Goal: Information Seeking & Learning: Learn about a topic

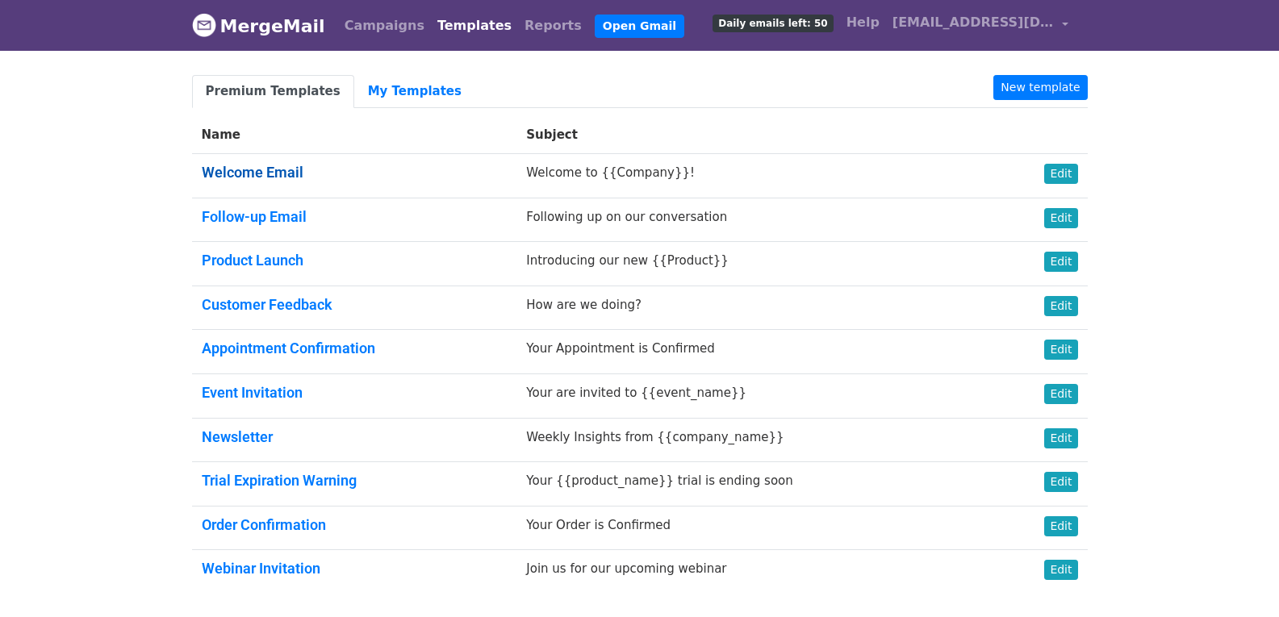
click at [281, 170] on link "Welcome Email" at bounding box center [253, 172] width 102 height 17
click at [396, 94] on link "My Templates" at bounding box center [414, 91] width 121 height 33
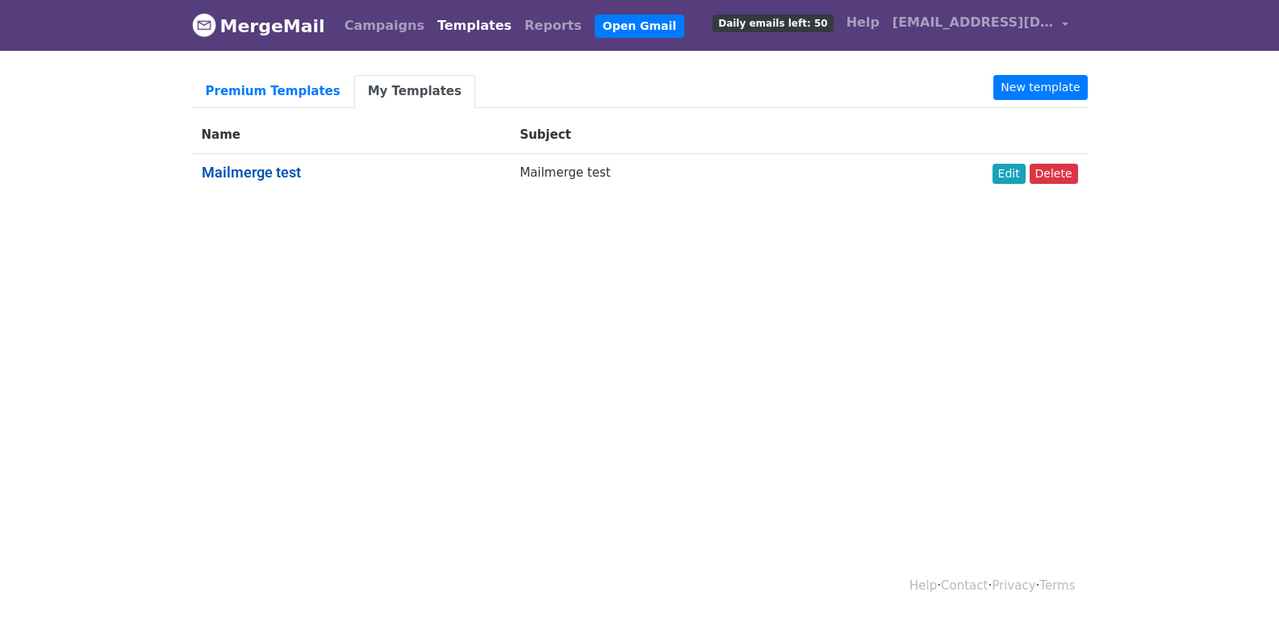
click at [280, 176] on link "Mailmerge test" at bounding box center [251, 172] width 99 height 17
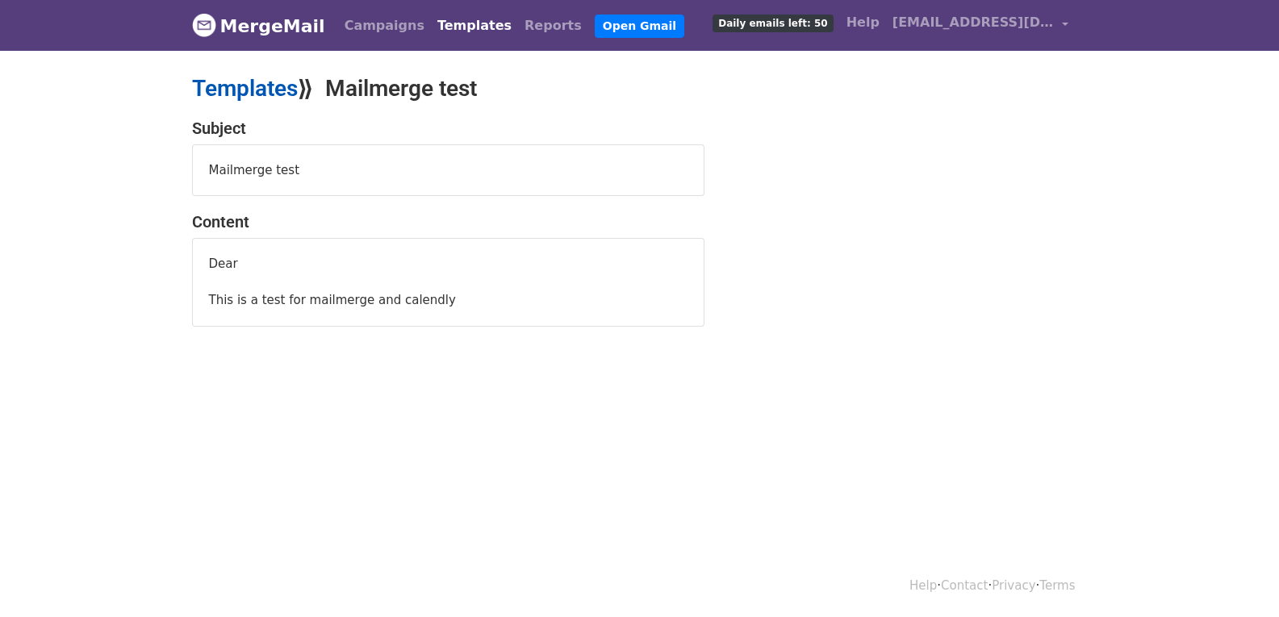
click at [250, 82] on link "Templates" at bounding box center [245, 88] width 106 height 27
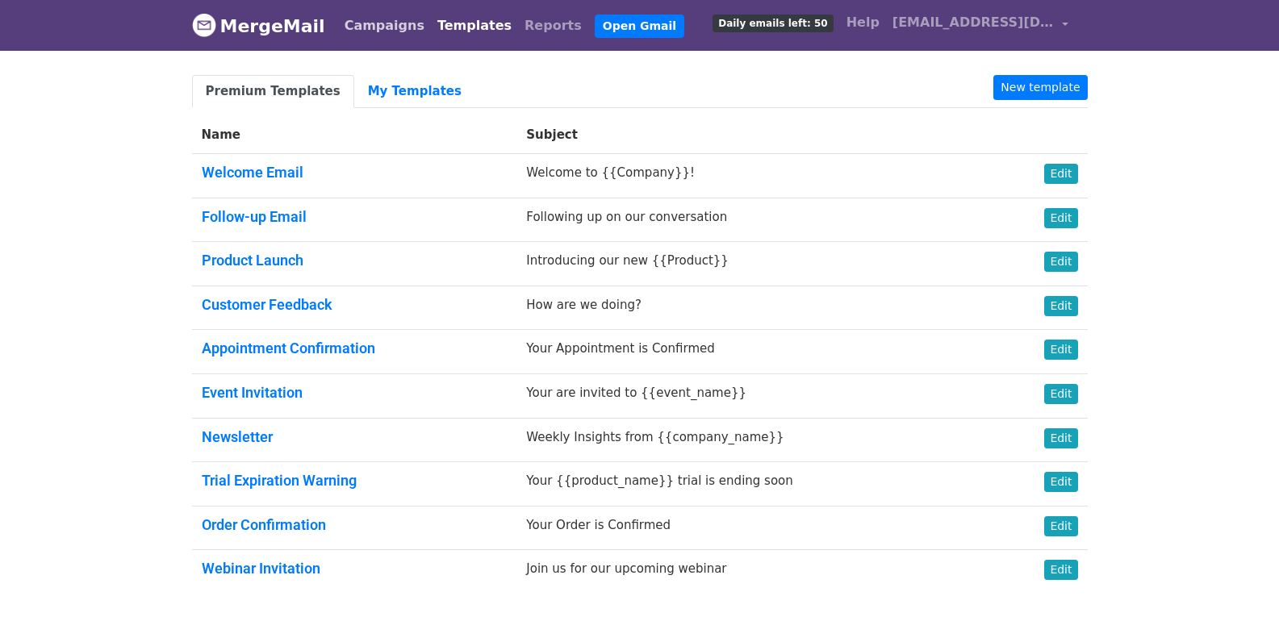
click at [367, 20] on link "Campaigns" at bounding box center [384, 26] width 93 height 32
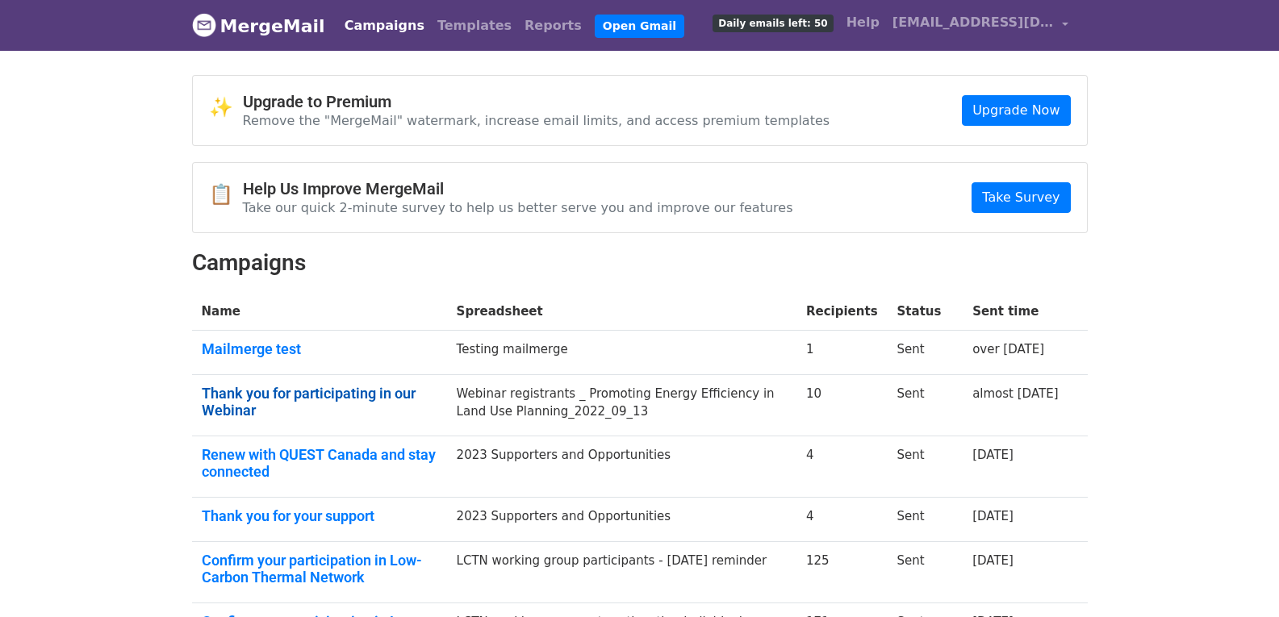
click at [284, 397] on link "Thank you for participating in our Webinar" at bounding box center [320, 402] width 236 height 35
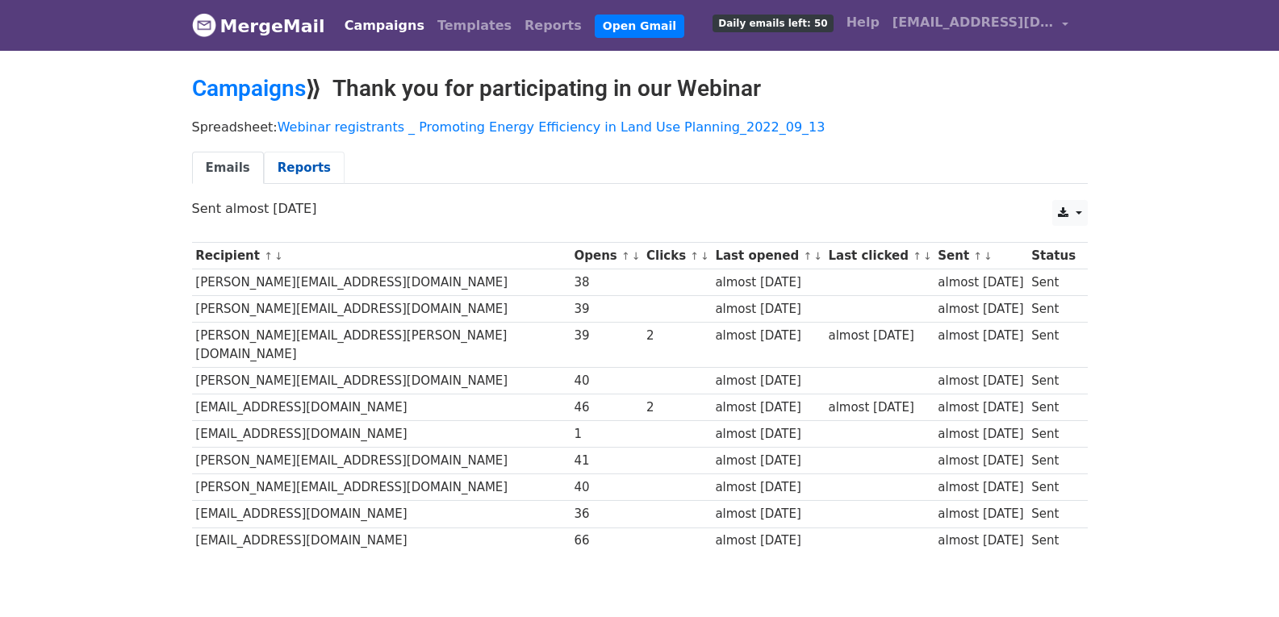
click at [290, 165] on link "Reports" at bounding box center [304, 168] width 81 height 33
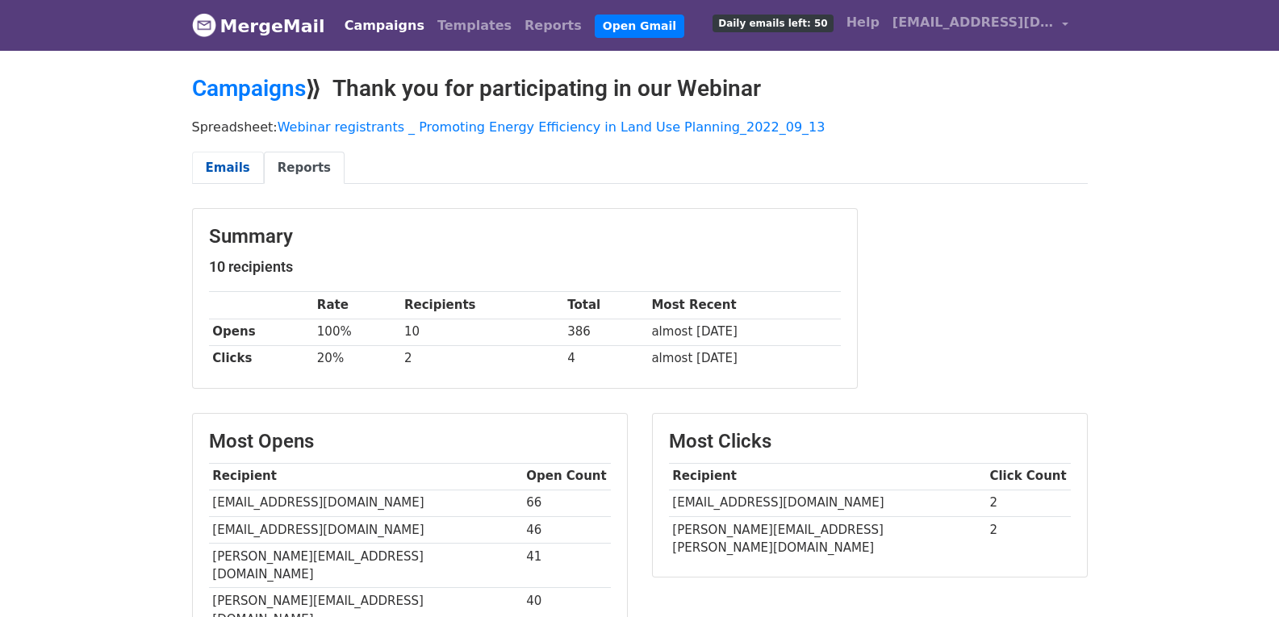
click at [221, 162] on link "Emails" at bounding box center [228, 168] width 72 height 33
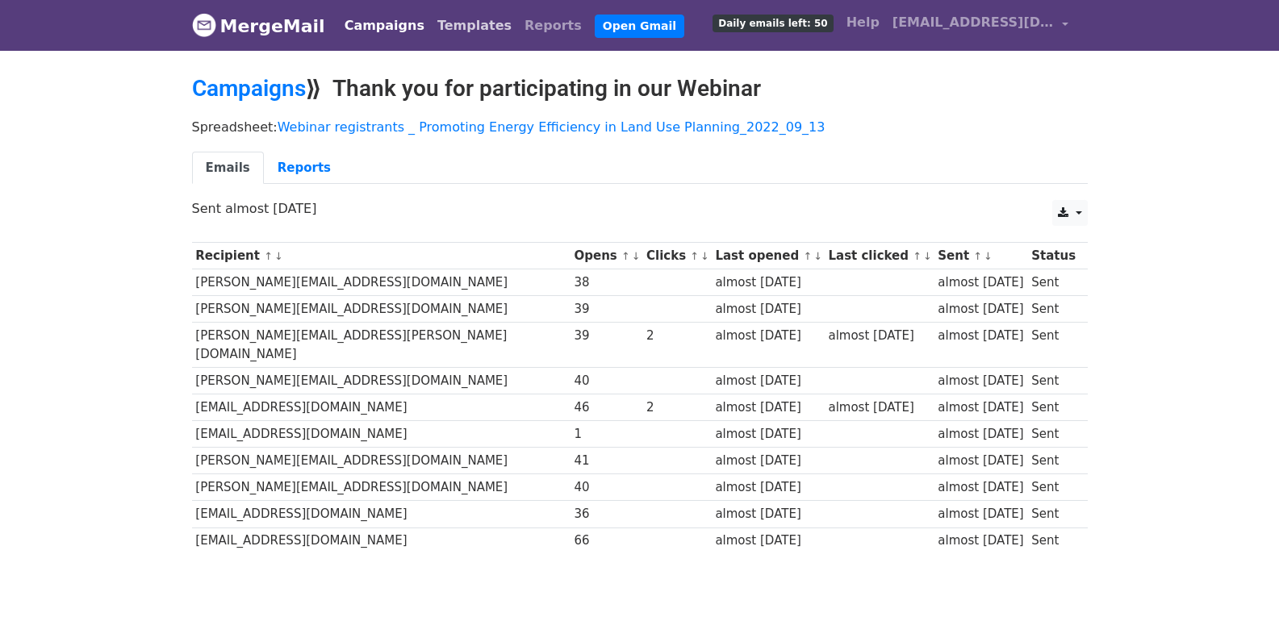
click at [431, 24] on link "Templates" at bounding box center [474, 26] width 87 height 32
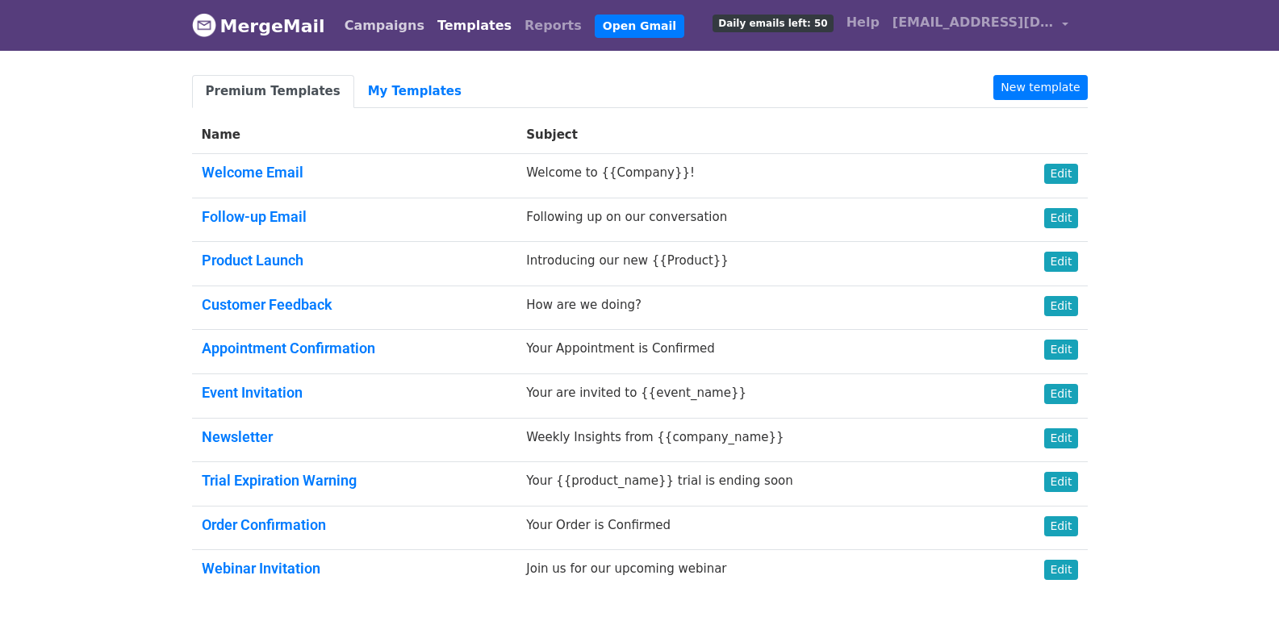
click at [338, 26] on link "Campaigns" at bounding box center [384, 26] width 93 height 32
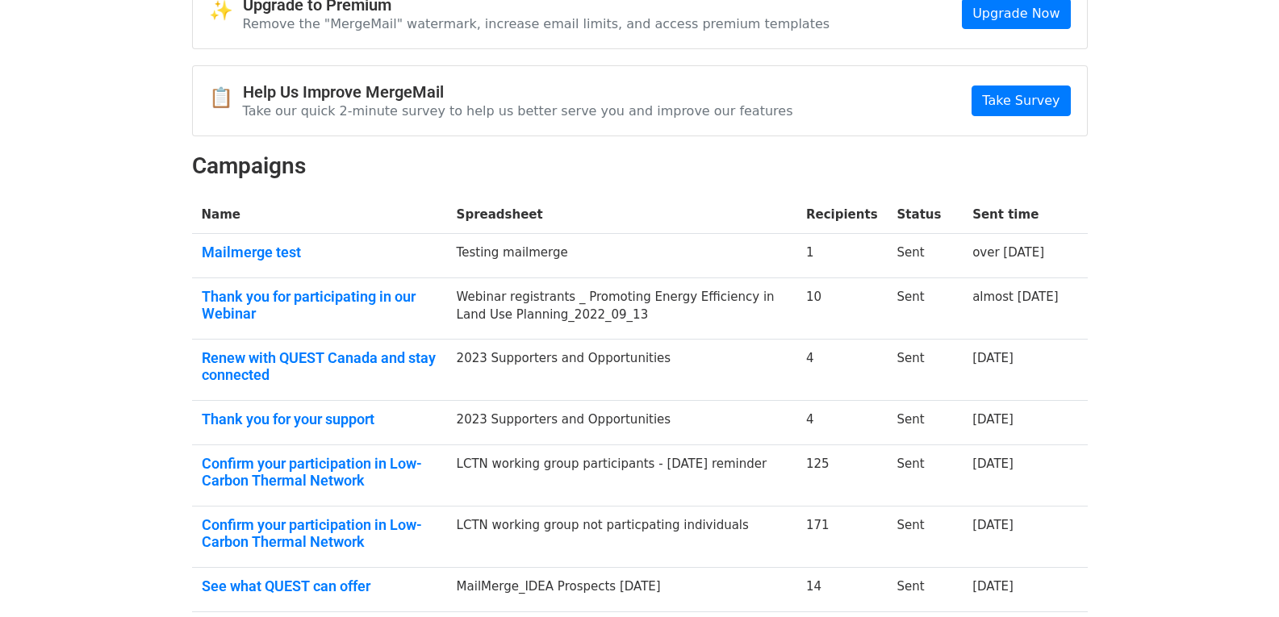
scroll to position [107, 0]
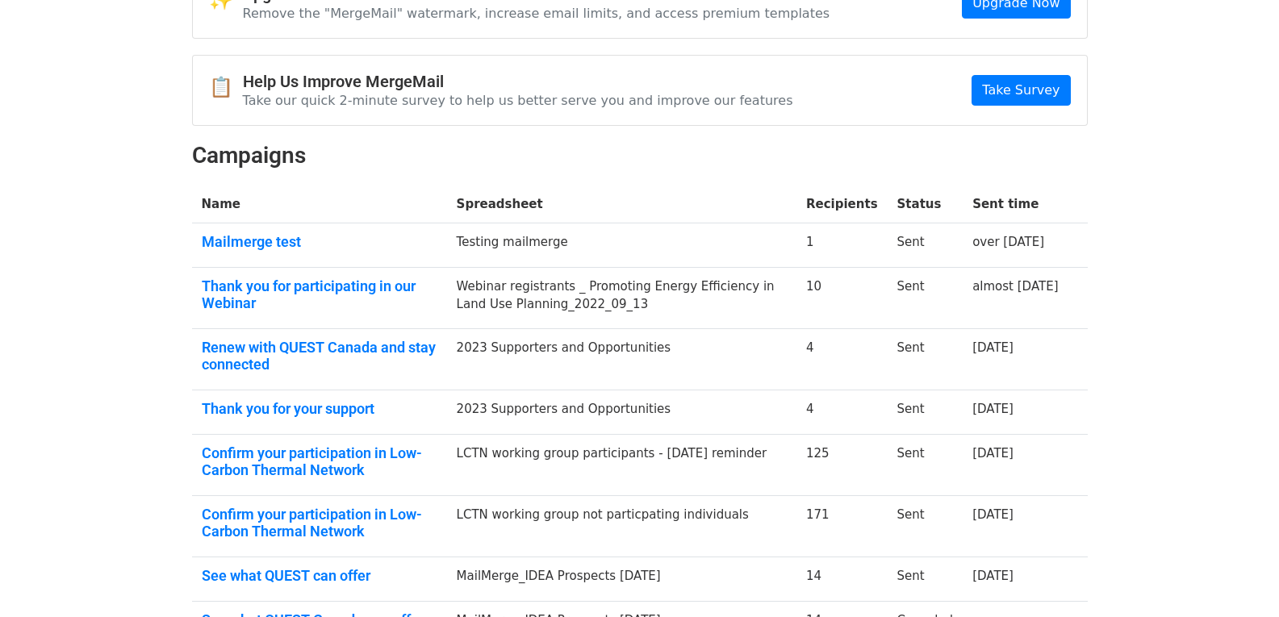
drag, startPoint x: 634, startPoint y: 305, endPoint x: 479, endPoint y: 287, distance: 156.9
click at [479, 287] on td "Webinar registrants _ Promoting Energy Efficiency in Land Use Planning_2022_09_…" at bounding box center [622, 297] width 350 height 61
copy td "Webinar registrants _ Promoting Energy Efficiency in Land Use Planning_2022_09_…"
click at [87, 275] on body "MergeMail Campaigns Templates Reports Open Gmail Daily emails left: 50 Help npa…" at bounding box center [639, 375] width 1279 height 965
click at [251, 295] on link "Thank you for participating in our Webinar" at bounding box center [320, 295] width 236 height 35
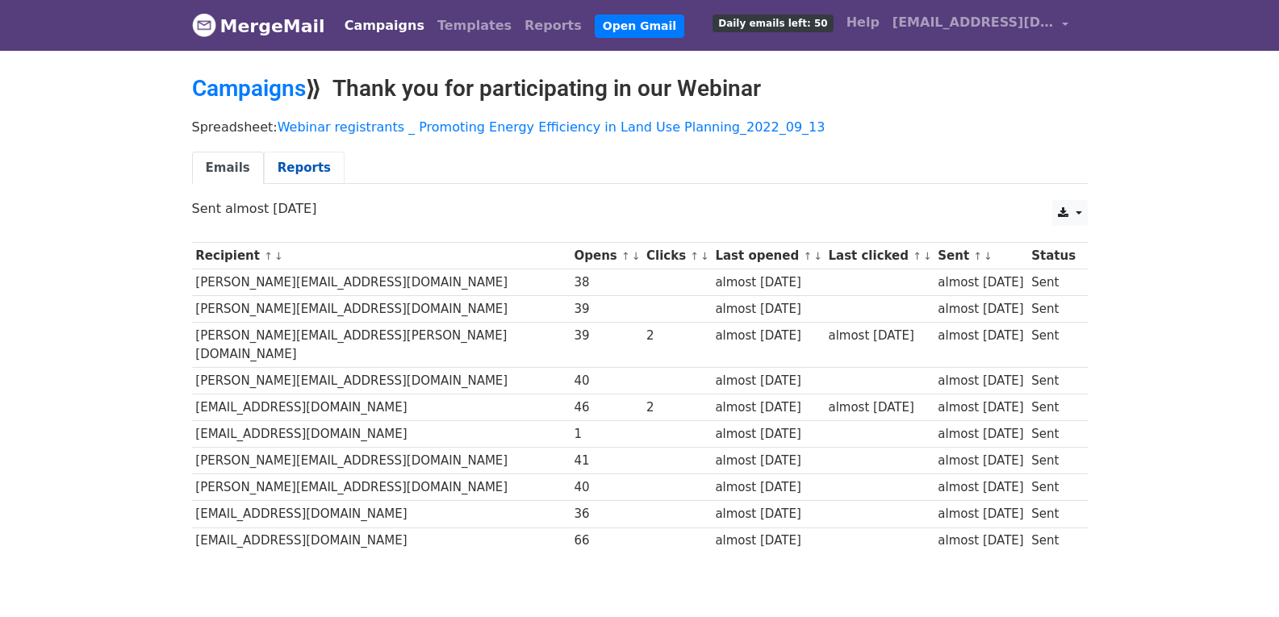
click at [270, 160] on link "Reports" at bounding box center [304, 168] width 81 height 33
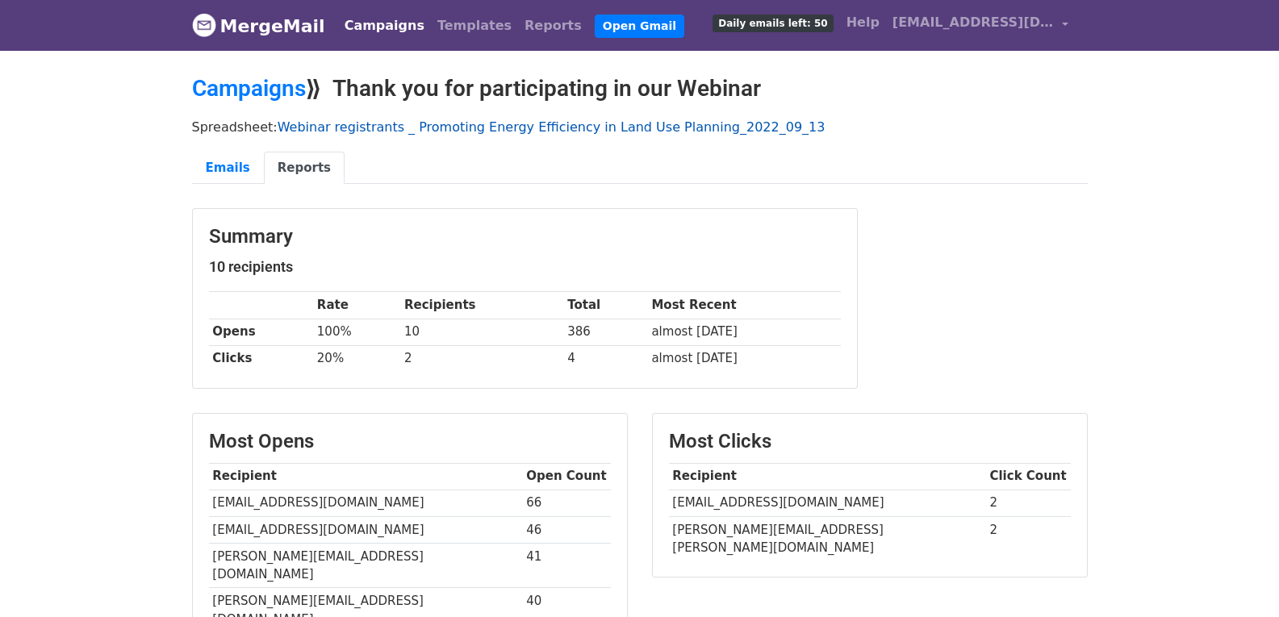
click at [430, 128] on link "Webinar registrants _ Promoting Energy Efficiency in Land Use Planning_2022_09_…" at bounding box center [552, 126] width 548 height 15
click at [215, 130] on p "Spreadsheet: Webinar registrants _ Promoting Energy Efficiency in Land Use Plan…" at bounding box center [640, 127] width 896 height 17
click at [256, 90] on link "Campaigns" at bounding box center [249, 88] width 114 height 27
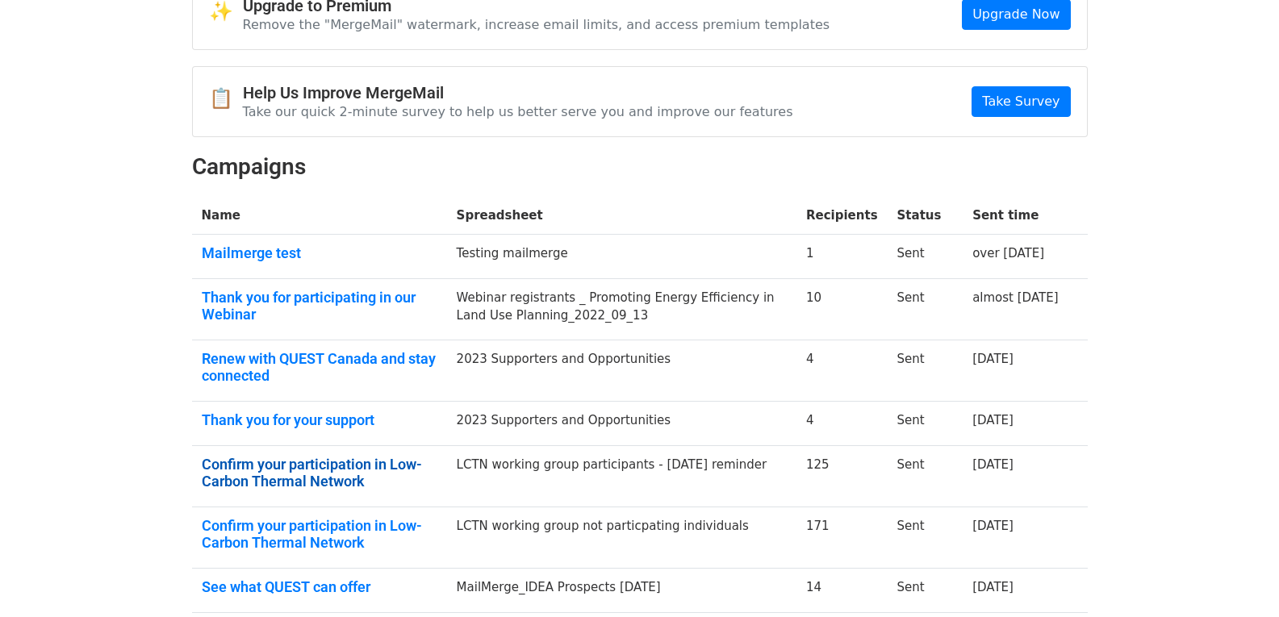
scroll to position [107, 0]
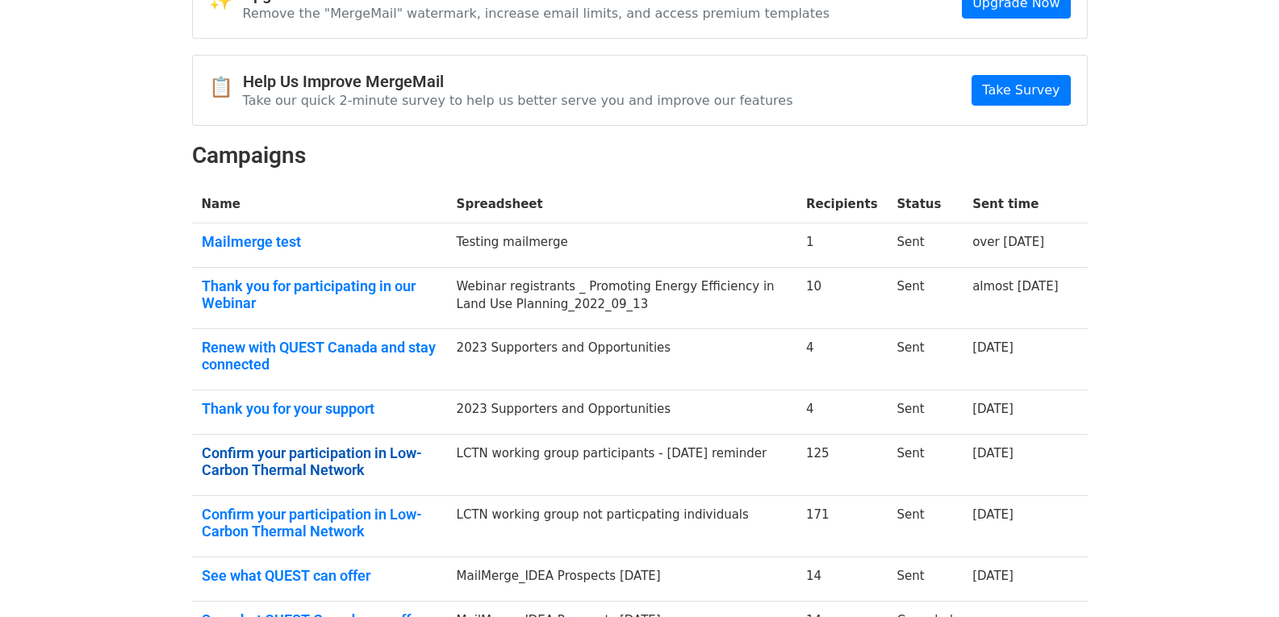
click at [292, 467] on link "Confirm your participation in Low-Carbon Thermal Network" at bounding box center [320, 462] width 236 height 35
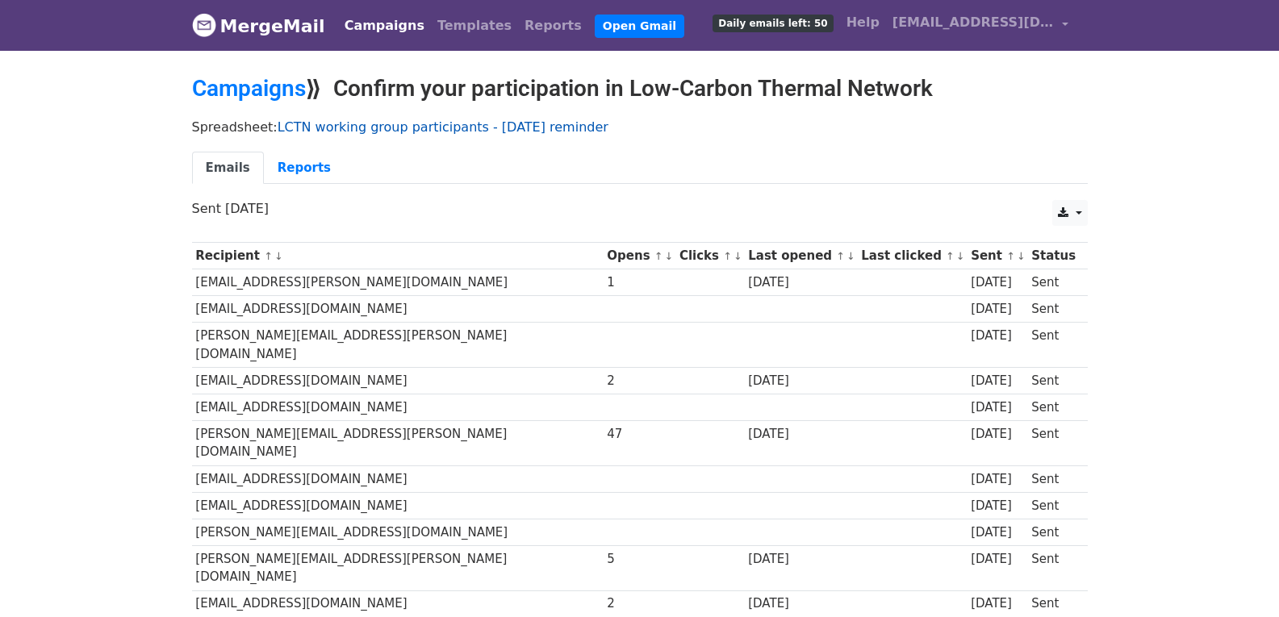
click at [346, 128] on link "LCTN working group participants - [DATE] reminder" at bounding box center [443, 126] width 331 height 15
click at [220, 93] on link "Campaigns" at bounding box center [249, 88] width 114 height 27
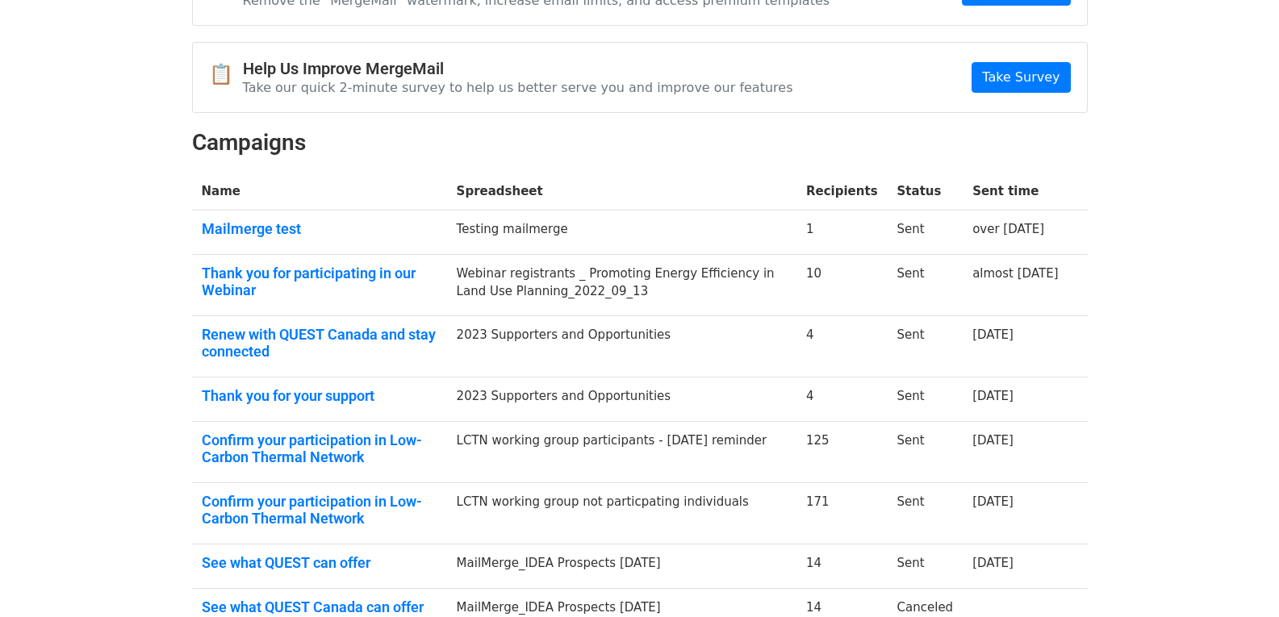
scroll to position [188, 0]
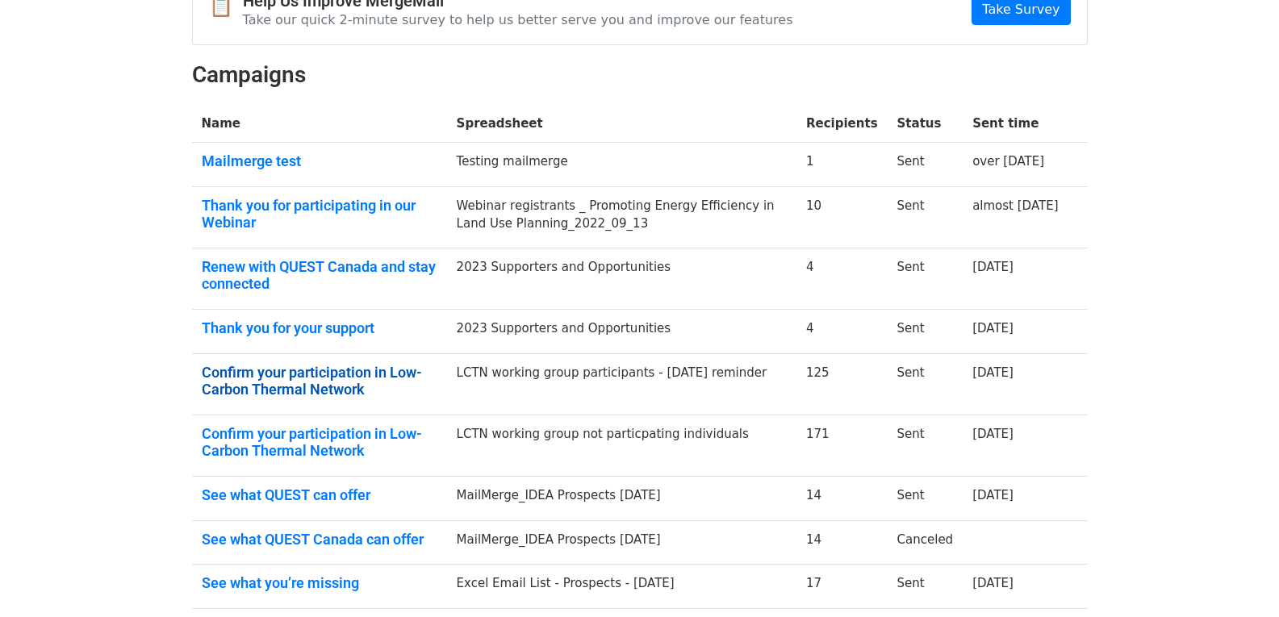
click at [251, 383] on link "Confirm your participation in Low-Carbon Thermal Network" at bounding box center [320, 381] width 236 height 35
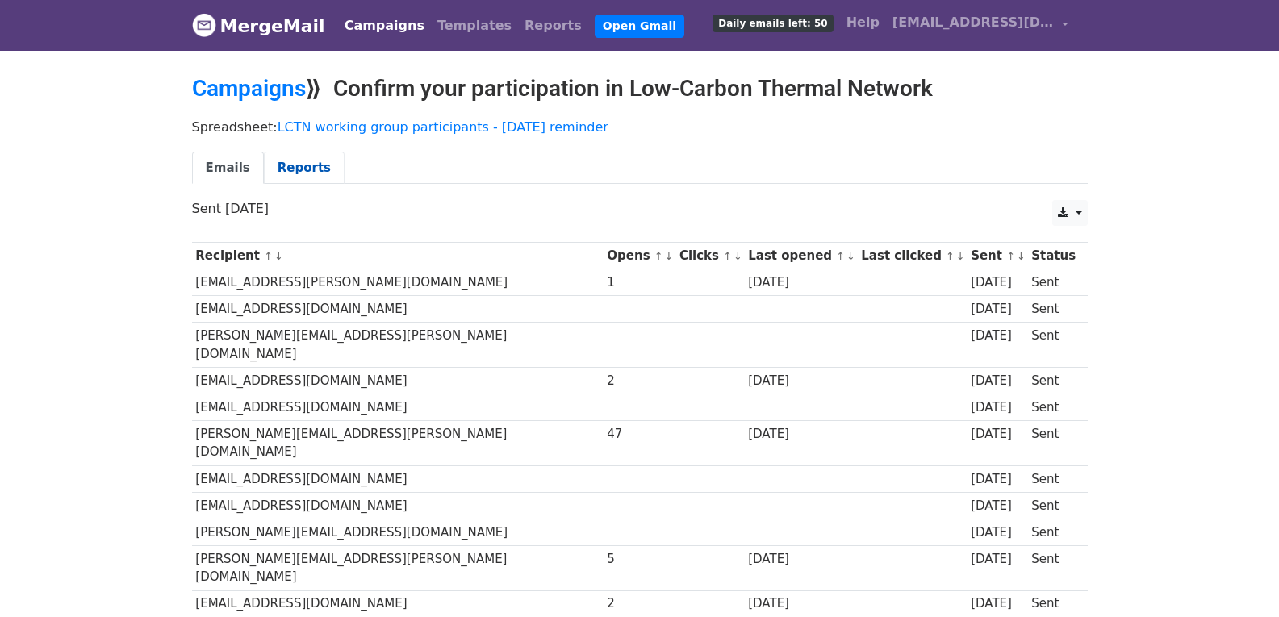
click at [291, 161] on link "Reports" at bounding box center [304, 168] width 81 height 33
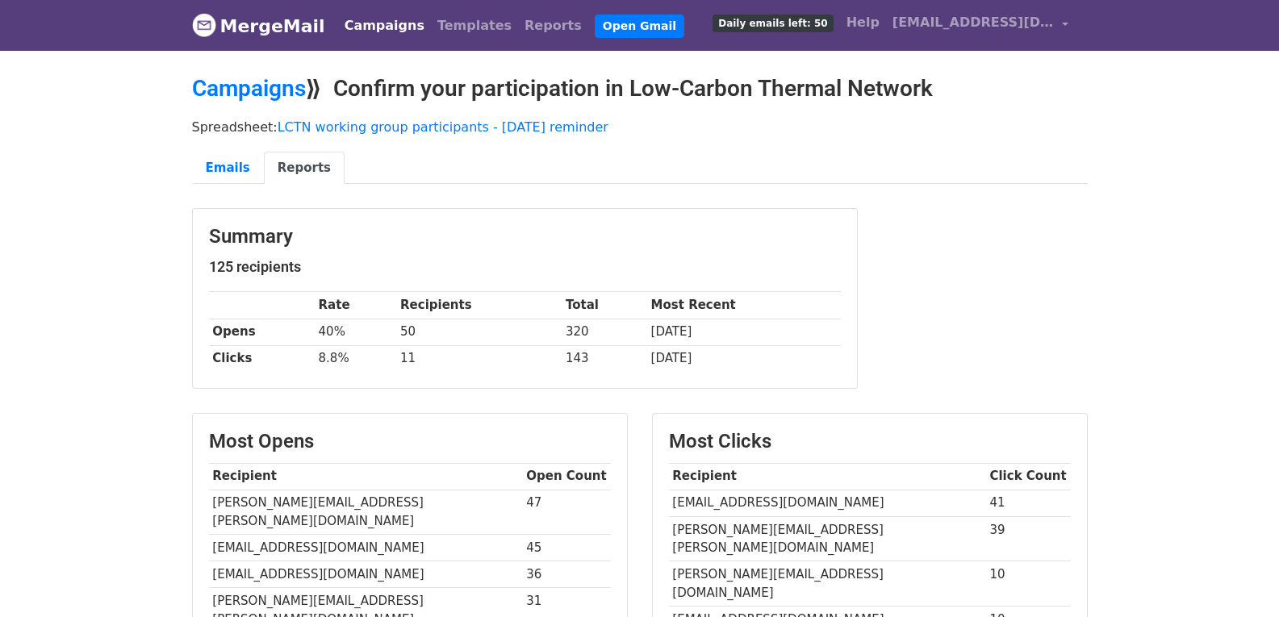
drag, startPoint x: 1283, startPoint y: 224, endPoint x: 1291, endPoint y: 80, distance: 143.9
click at [202, 169] on link "Emails" at bounding box center [228, 168] width 72 height 33
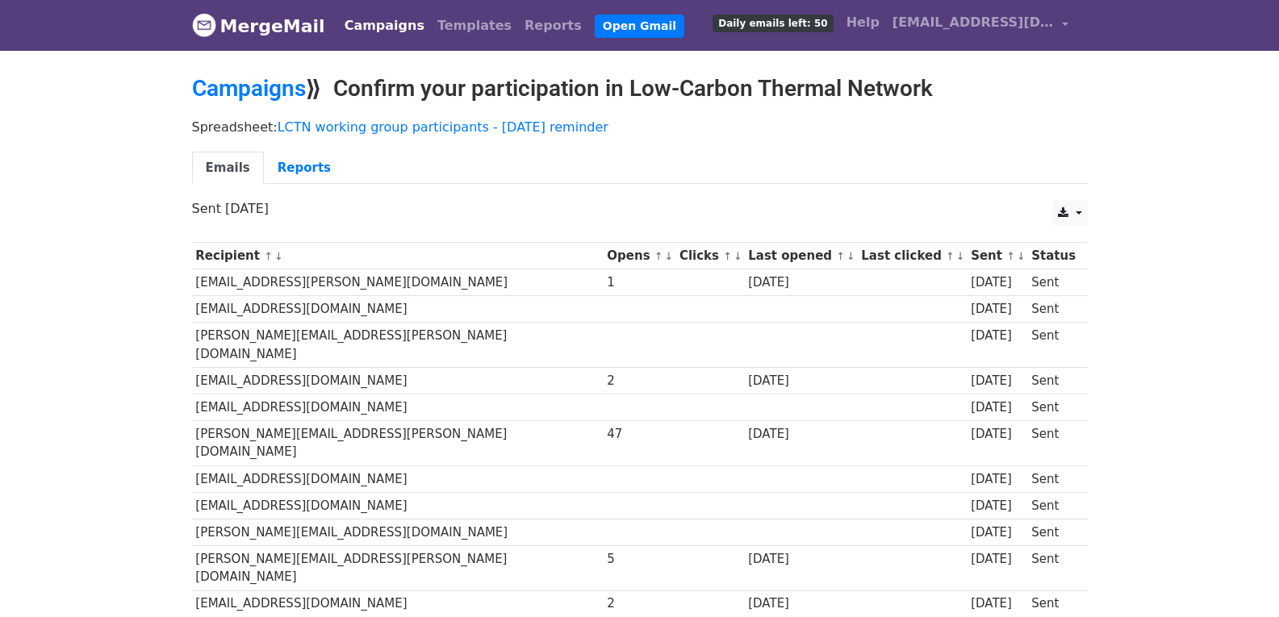
click at [684, 138] on div "Spreadsheet: LCTN working group participants - [DATE] reminder Emails Reports" at bounding box center [640, 156] width 920 height 90
click at [348, 134] on link "LCTN working group participants - July 5 reminder" at bounding box center [443, 126] width 331 height 15
click at [228, 84] on link "Campaigns" at bounding box center [249, 88] width 114 height 27
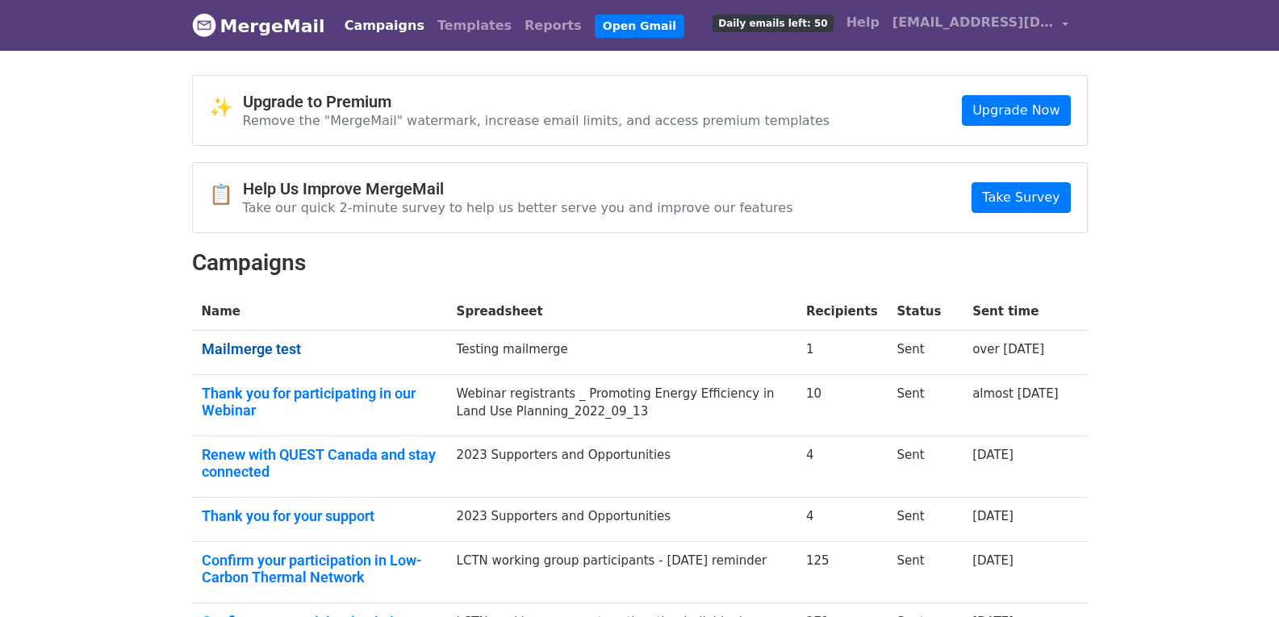
click at [243, 344] on link "Mailmerge test" at bounding box center [320, 350] width 236 height 18
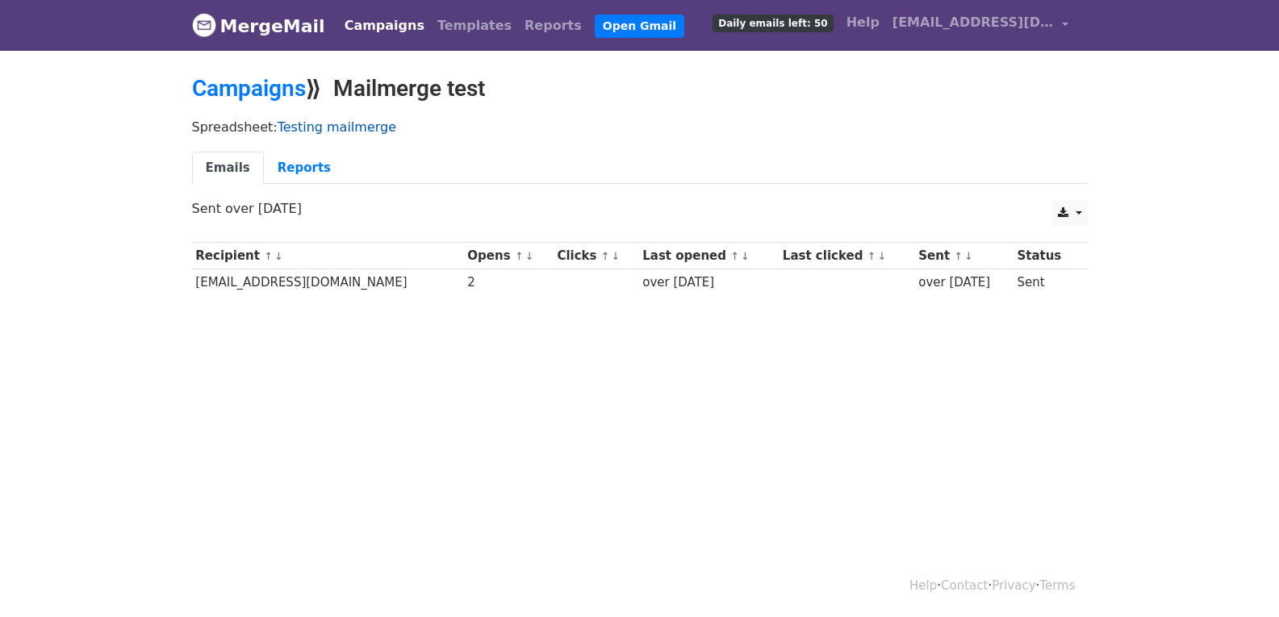
click at [308, 121] on link "Testing mailmerge" at bounding box center [337, 126] width 119 height 15
click at [253, 94] on link "Campaigns" at bounding box center [249, 88] width 114 height 27
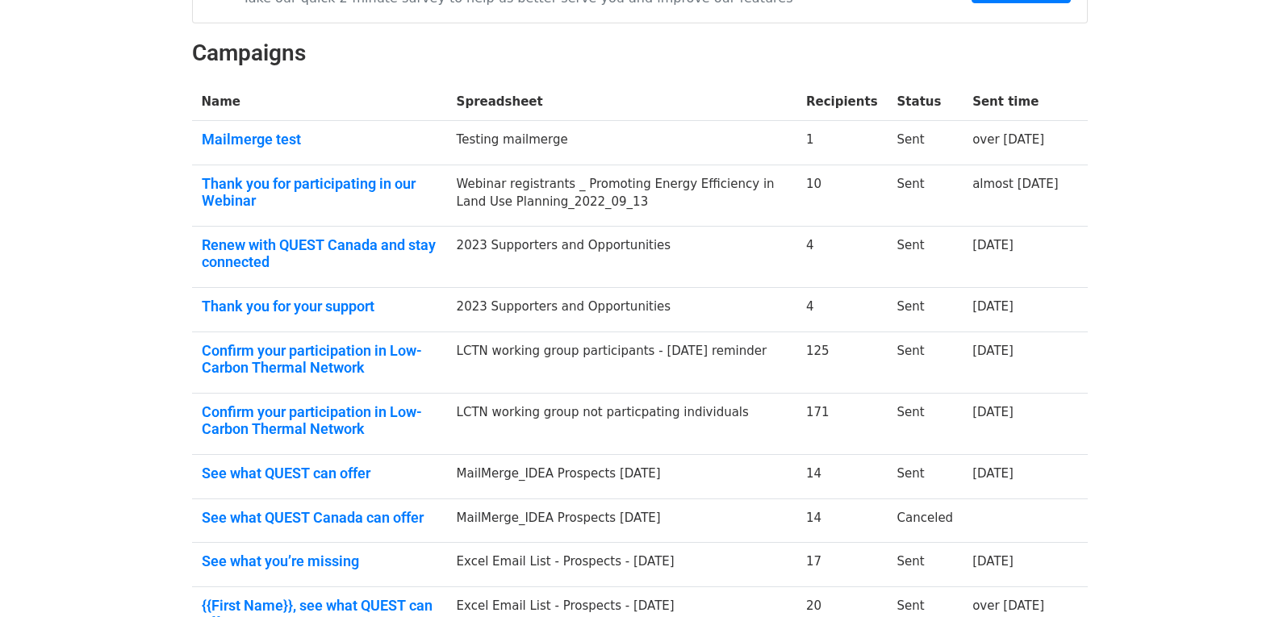
scroll to position [350, 0]
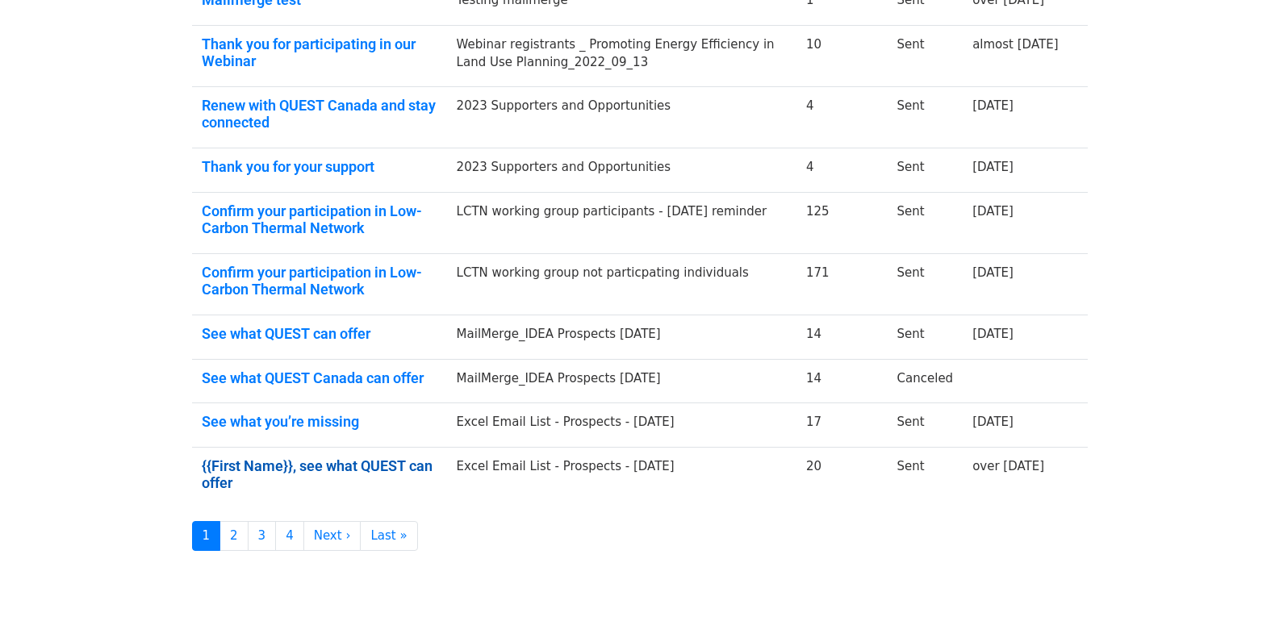
click at [405, 472] on link "{{First Name}}, see what QUEST can offer" at bounding box center [320, 475] width 236 height 35
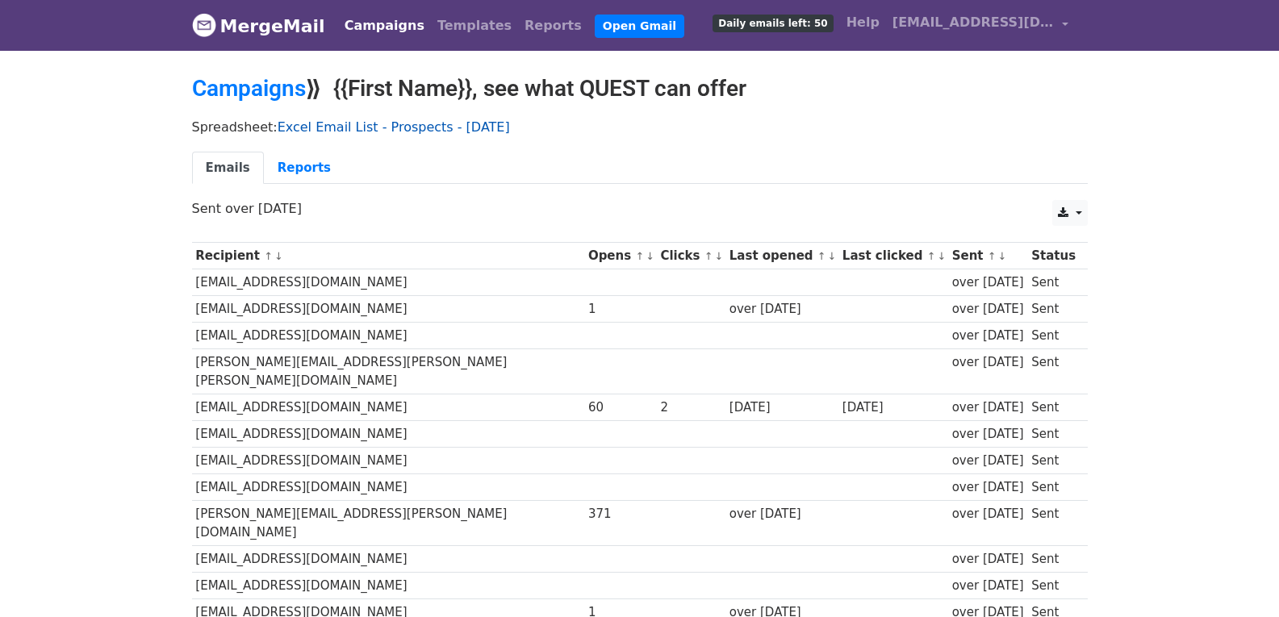
click at [356, 132] on link "Excel Email List - Prospects - [DATE]" at bounding box center [394, 126] width 232 height 15
click at [305, 94] on link "Campaigns" at bounding box center [249, 88] width 114 height 27
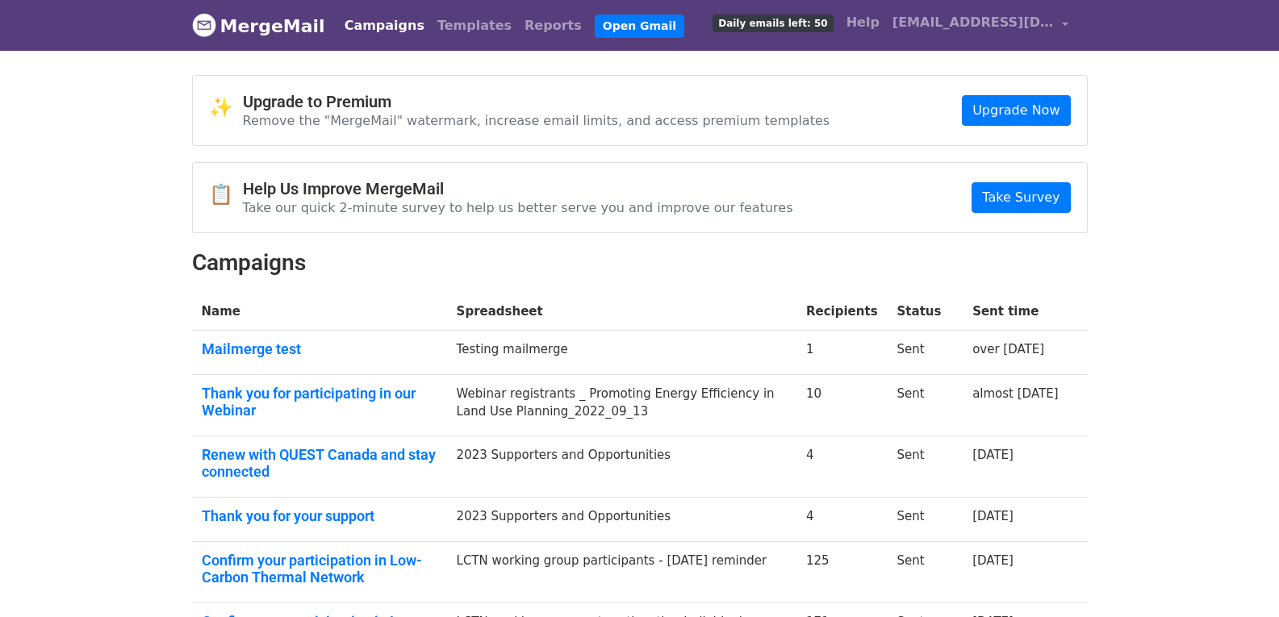
click at [198, 27] on img at bounding box center [204, 25] width 24 height 24
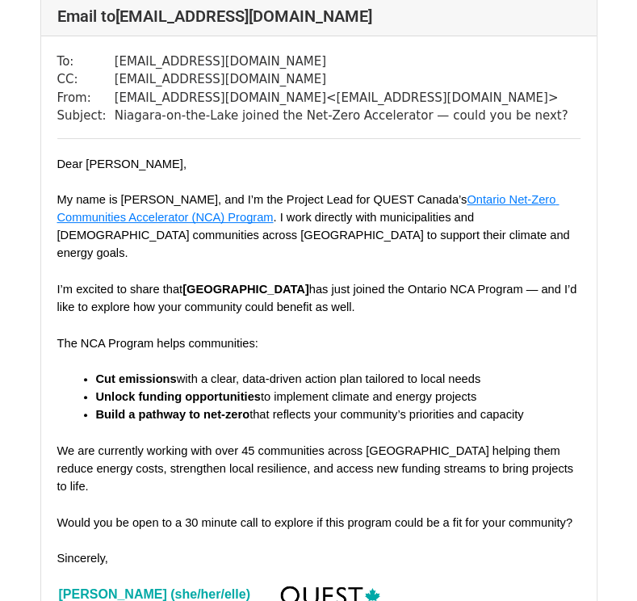
scroll to position [107, 0]
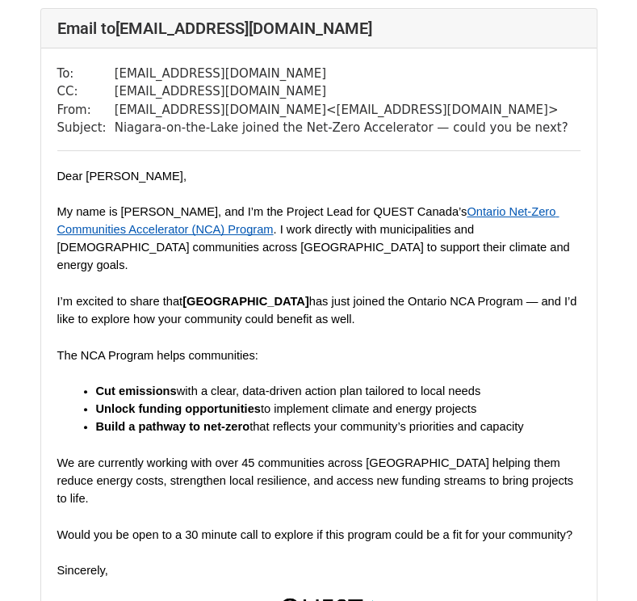
click at [504, 216] on span "Ontario Net-Zero Communities Accelerator (NCA) Program" at bounding box center [308, 220] width 502 height 31
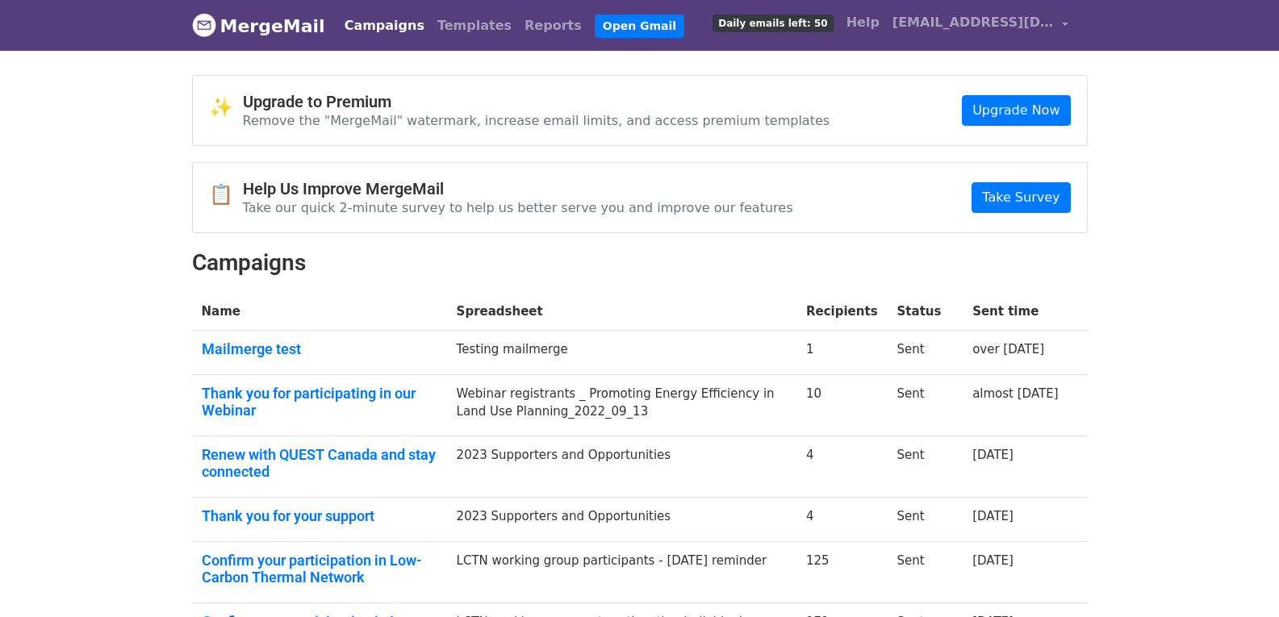
click at [275, 28] on link "MergeMail" at bounding box center [258, 26] width 133 height 34
